Goal: Check status: Check status

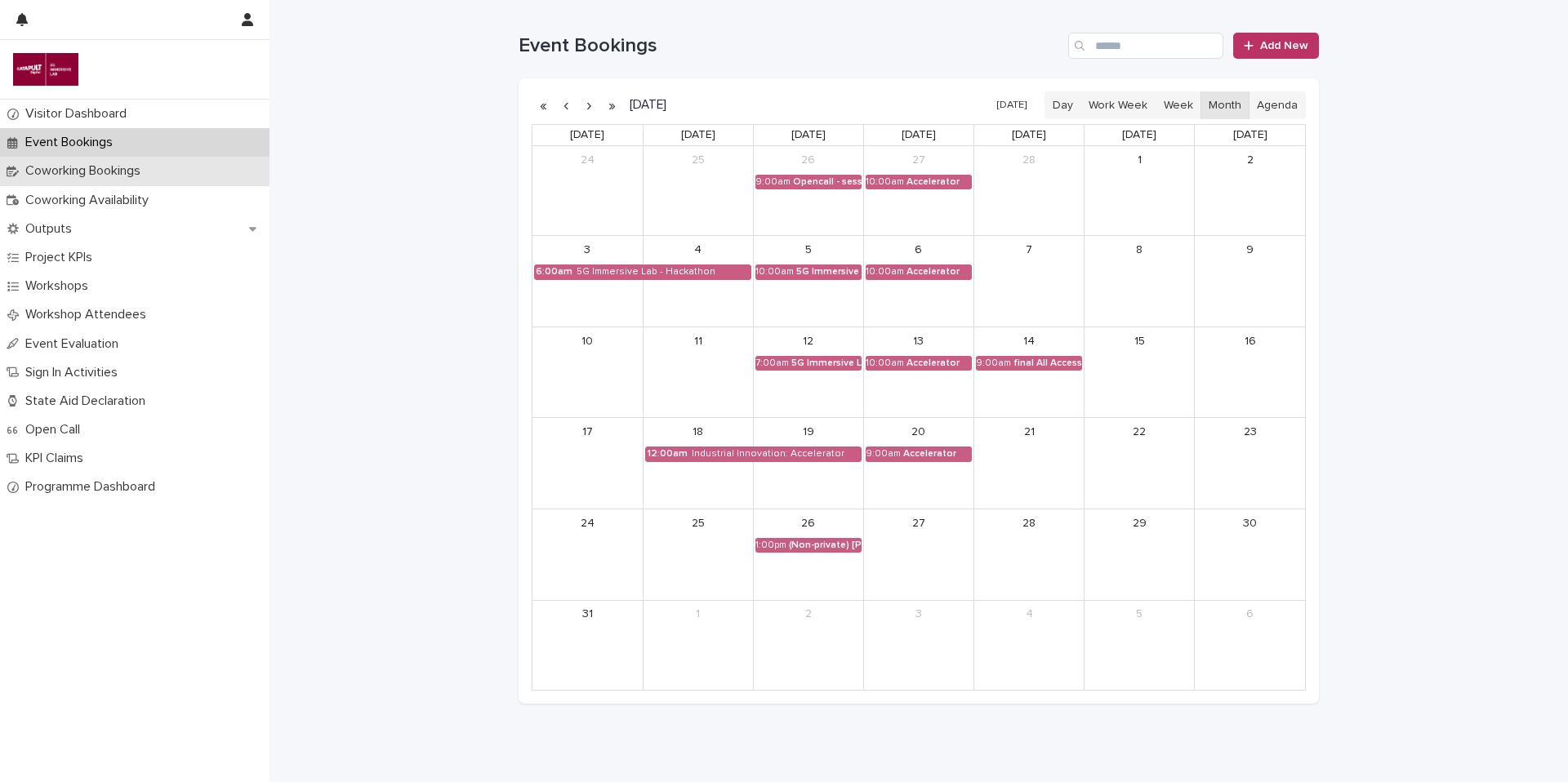
click at [118, 168] on p "Coworking Bookings" at bounding box center [86, 170] width 135 height 16
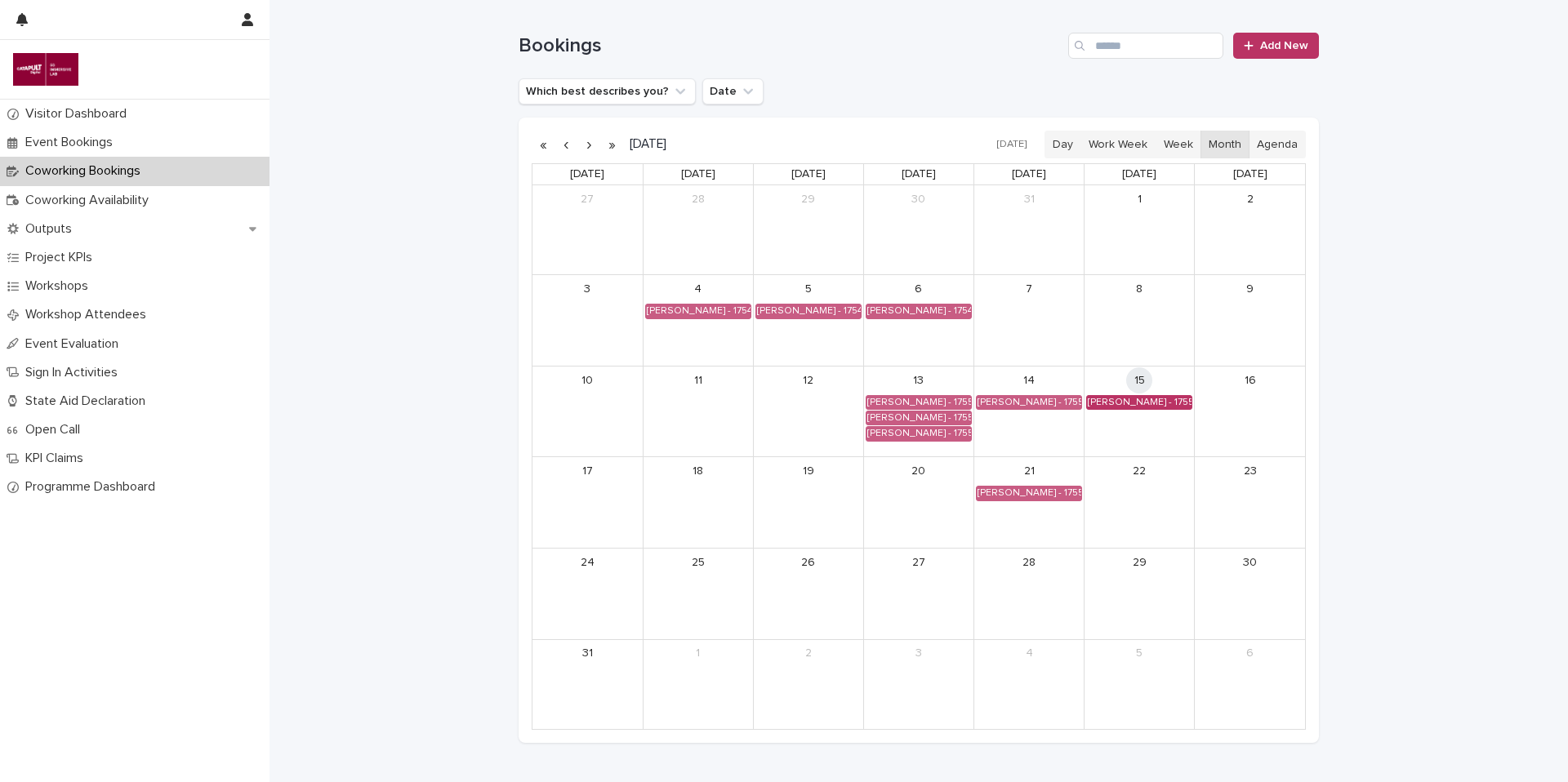
click at [1150, 400] on div "[PERSON_NAME] - 1755216000" at bounding box center [1139, 403] width 105 height 13
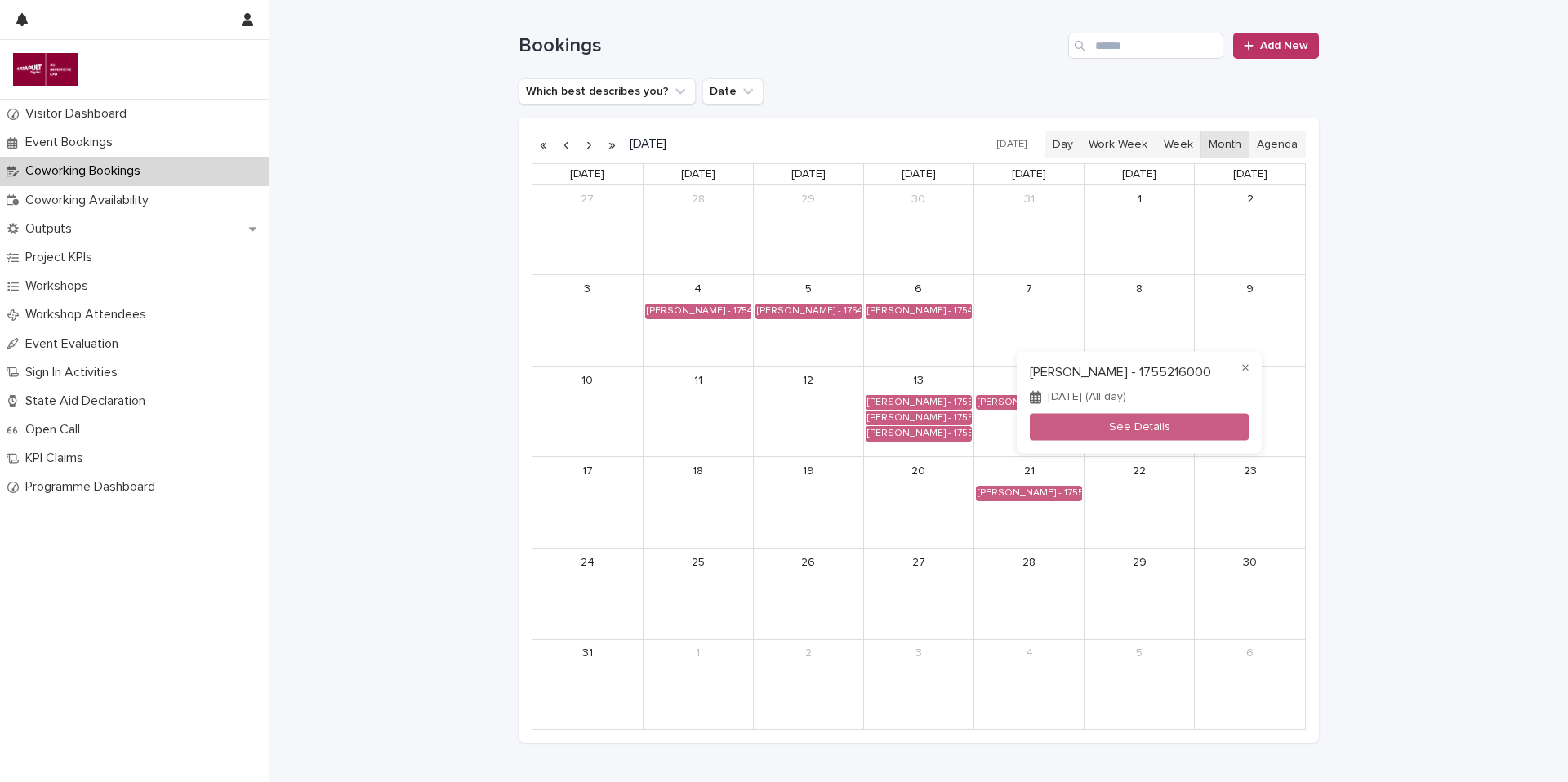
click at [1132, 531] on div at bounding box center [784, 391] width 1568 height 782
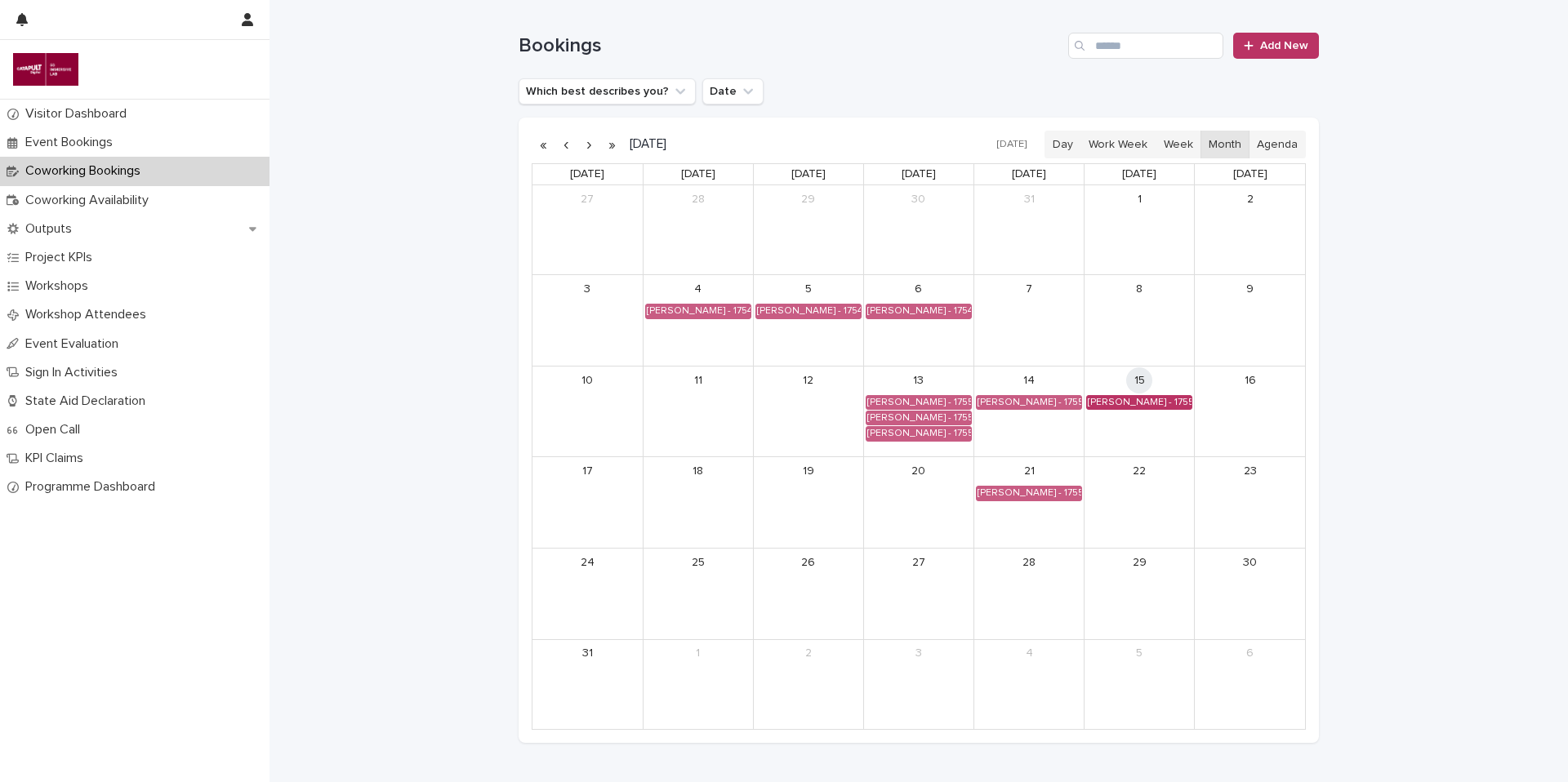
click at [1154, 404] on div "[PERSON_NAME] - 1755216000" at bounding box center [1139, 403] width 105 height 13
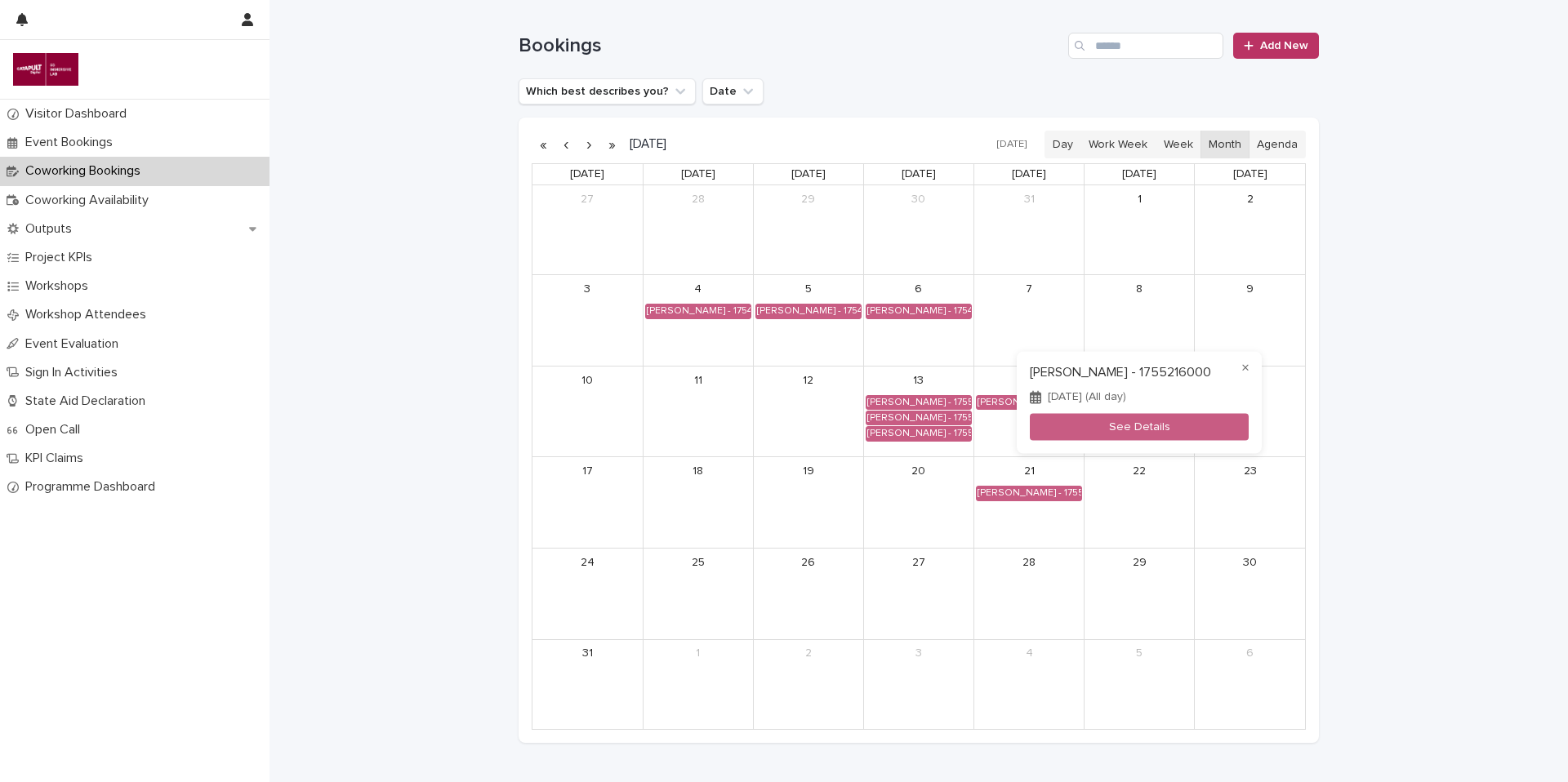
click at [1525, 486] on div at bounding box center [784, 391] width 1568 height 782
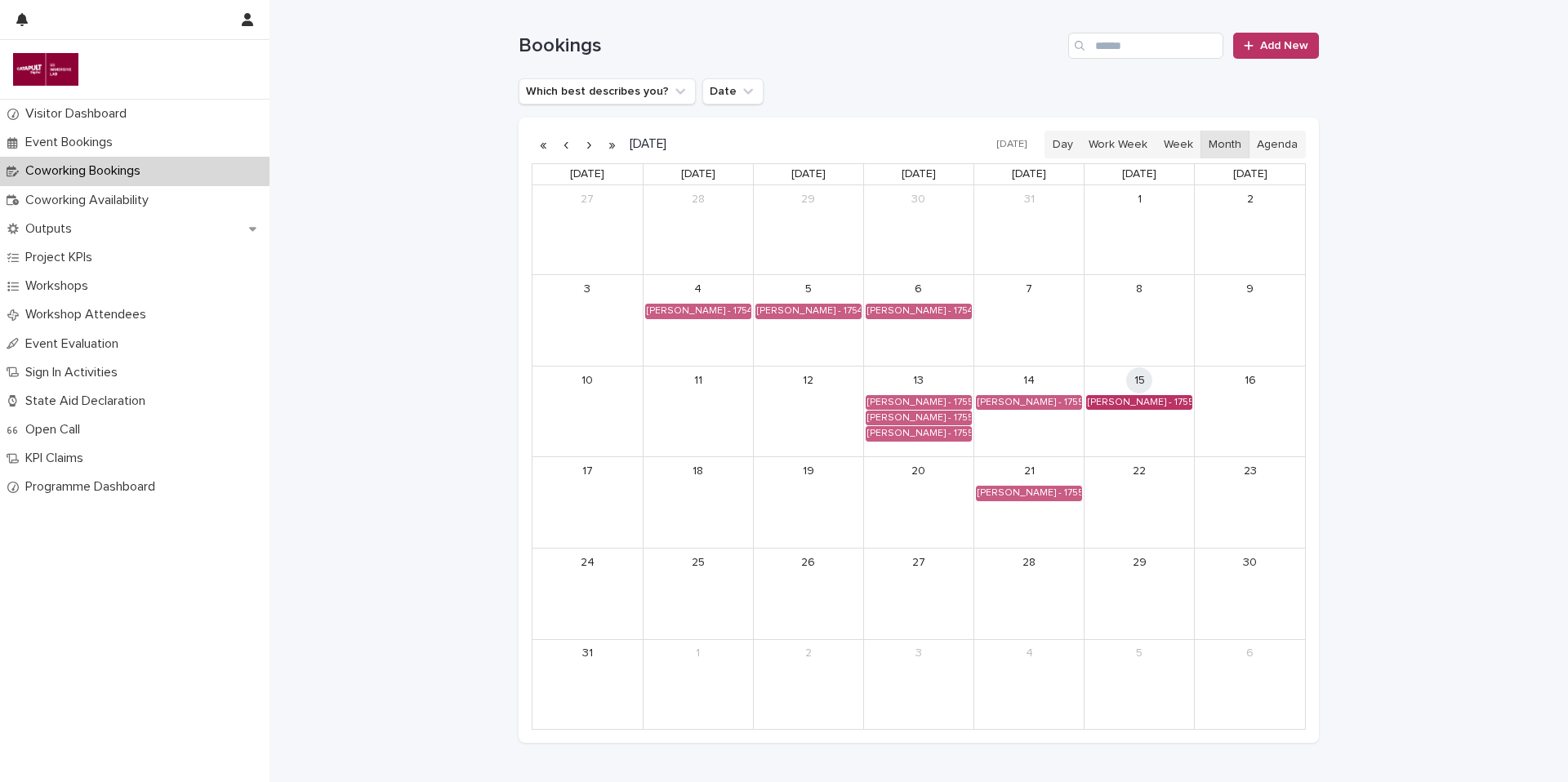
click at [1138, 398] on div "[PERSON_NAME] - 1755216000" at bounding box center [1139, 403] width 105 height 13
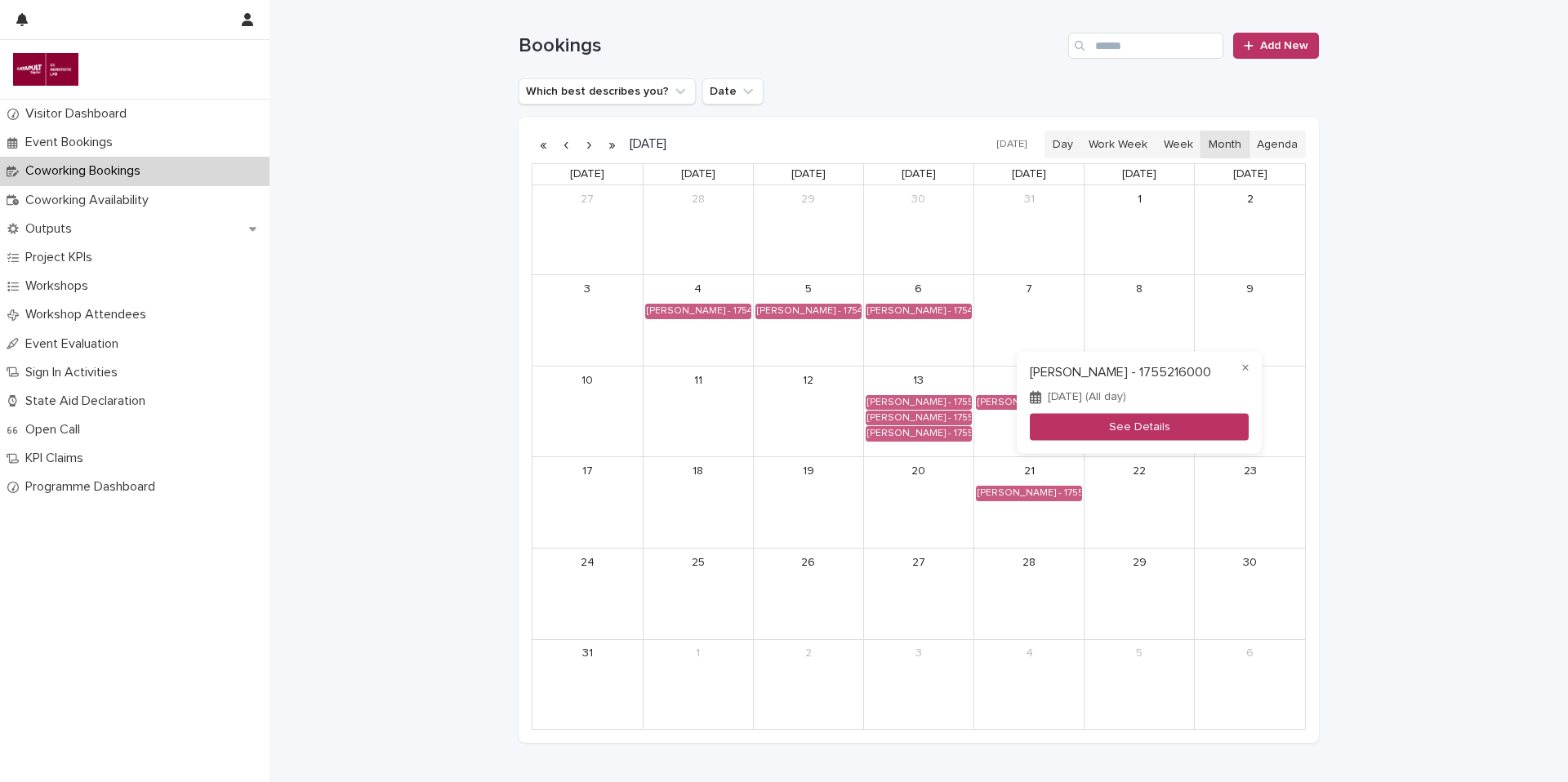
click at [1141, 424] on button "See Details" at bounding box center [1139, 427] width 219 height 27
